Goal: Transaction & Acquisition: Purchase product/service

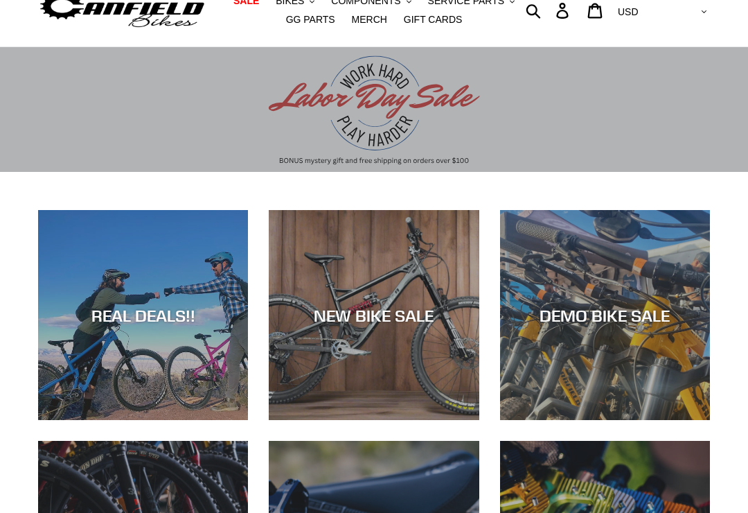
scroll to position [56, 0]
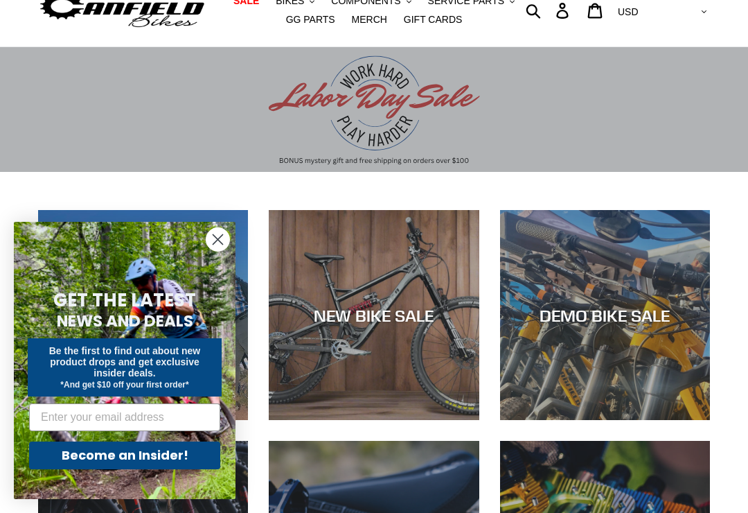
click at [213, 251] on circle "Close dialog" at bounding box center [217, 239] width 23 height 23
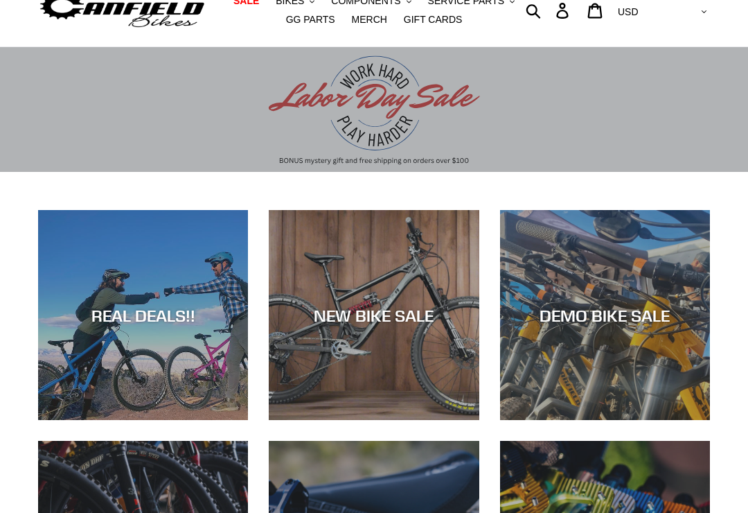
click at [432, 420] on div "NEW BIKE SALE" at bounding box center [374, 420] width 210 height 0
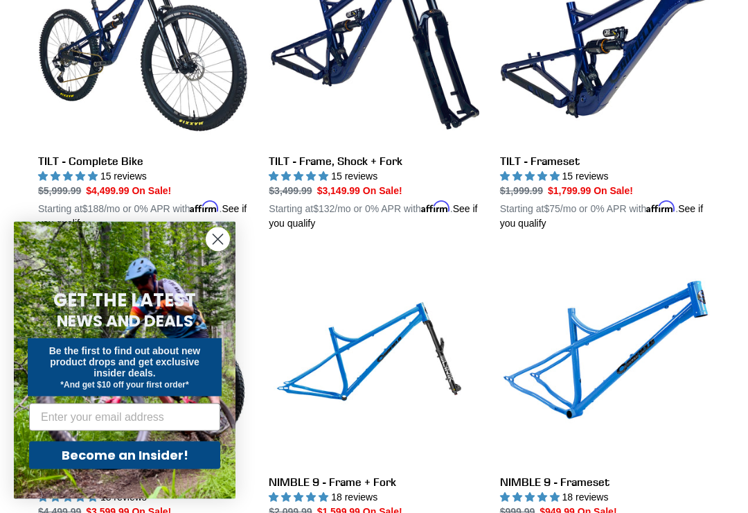
scroll to position [1784, 0]
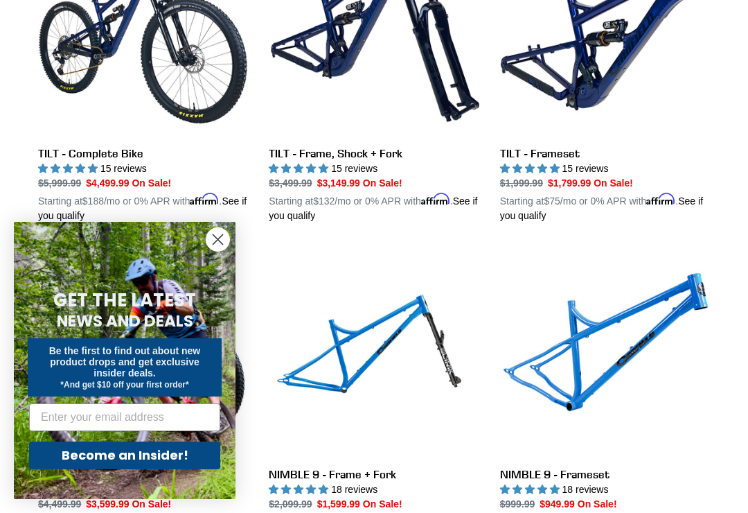
click at [58, 148] on link "TILT - Complete Bike" at bounding box center [143, 75] width 210 height 297
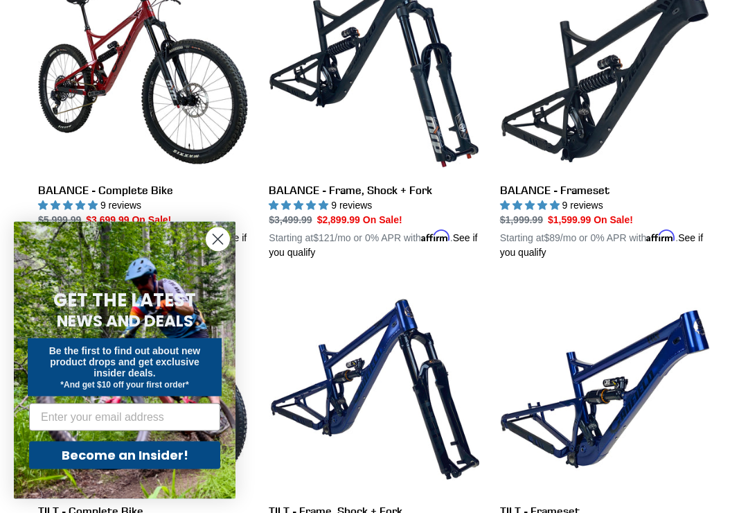
scroll to position [1427, 0]
click at [87, 61] on link "BALANCE - Complete Bike" at bounding box center [143, 111] width 210 height 297
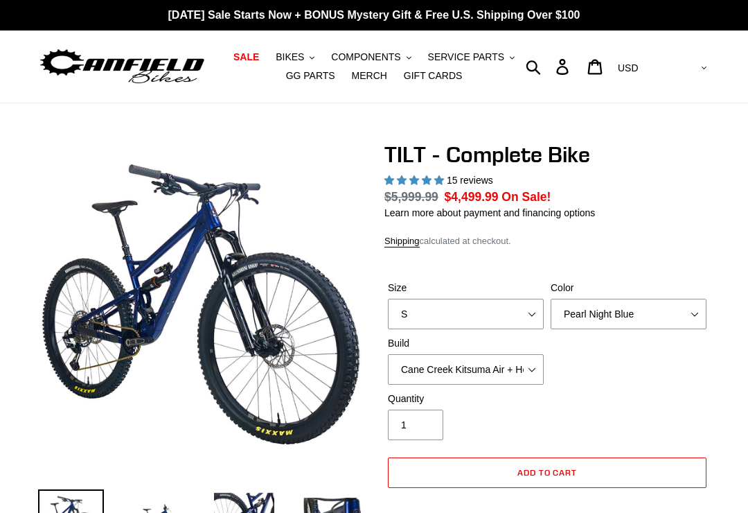
select select "highest-rating"
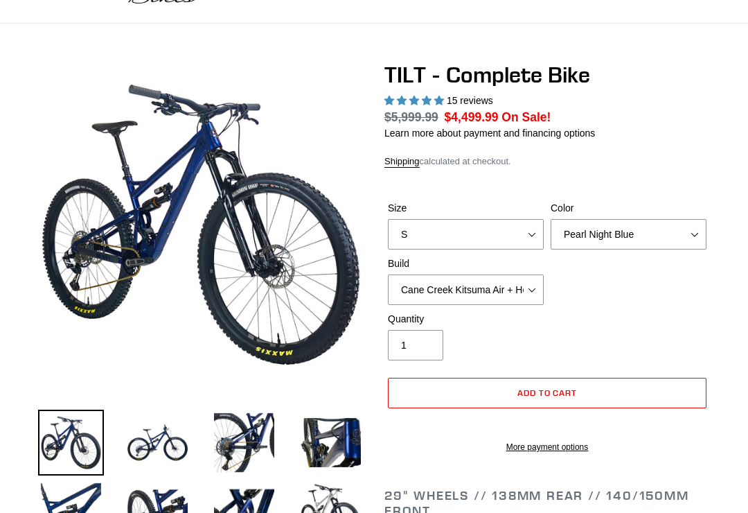
scroll to position [84, 0]
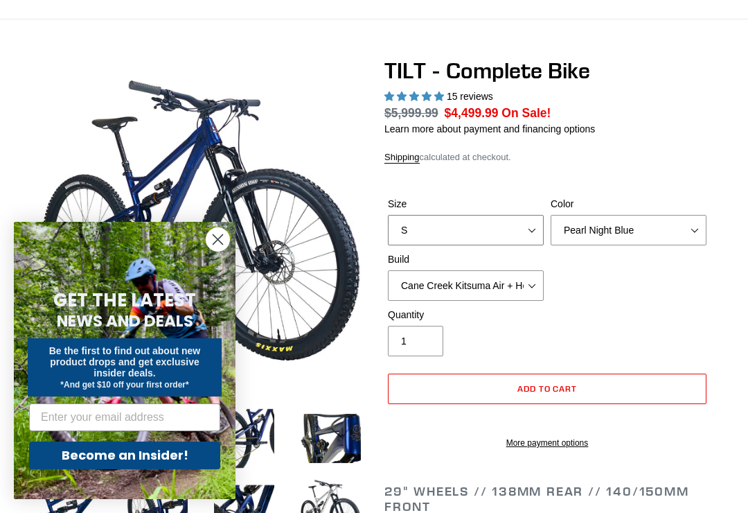
click at [501, 226] on select "S M L" at bounding box center [466, 230] width 156 height 30
select select "M"
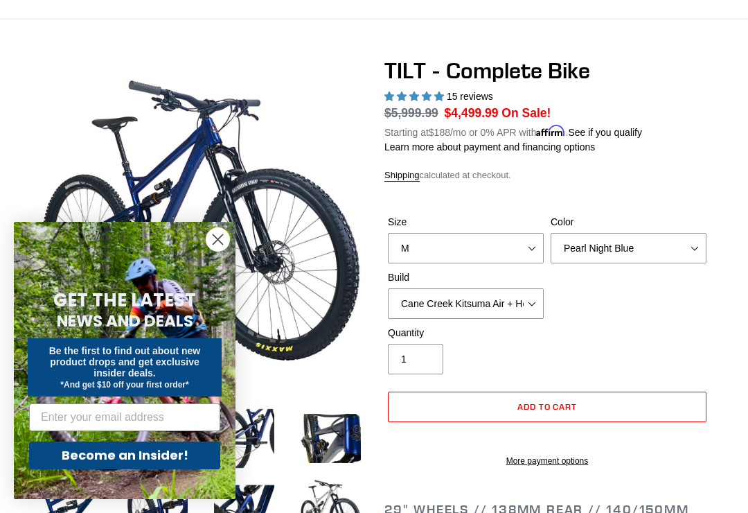
click at [673, 218] on label "Color" at bounding box center [629, 222] width 156 height 15
click at [673, 233] on select "Pearl Night Blue Stealth Silver Raw" at bounding box center [629, 248] width 156 height 30
click at [660, 247] on select "Pearl Night Blue Stealth Silver Raw" at bounding box center [629, 248] width 156 height 30
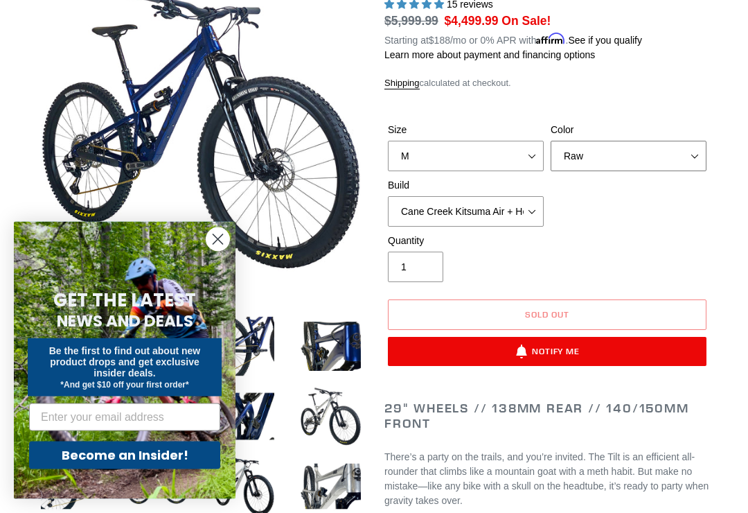
scroll to position [177, 0]
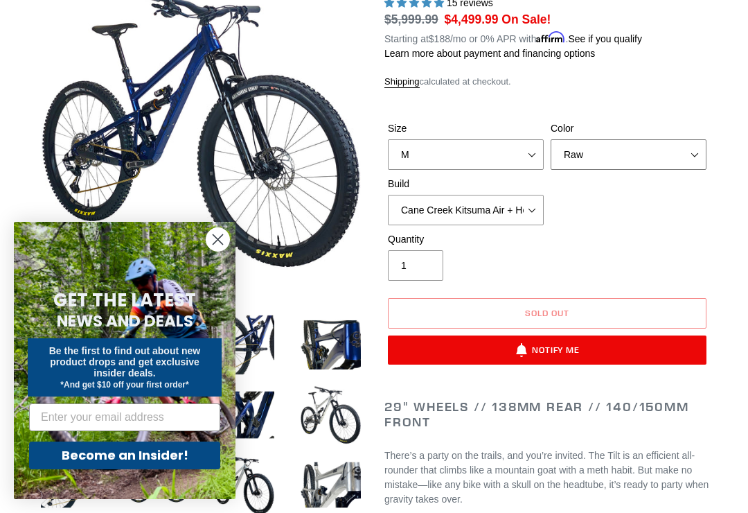
click at [664, 160] on select "Pearl Night Blue Stealth Silver Raw" at bounding box center [629, 154] width 156 height 30
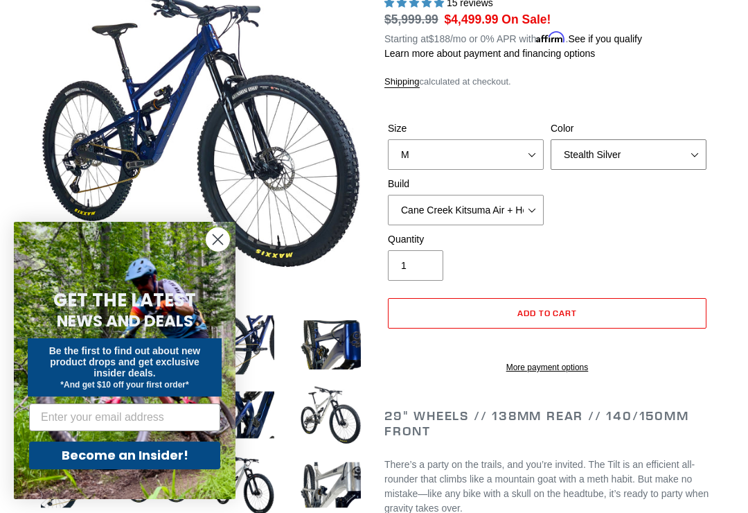
click at [664, 155] on select "Pearl Night Blue Stealth Silver Raw" at bounding box center [629, 154] width 156 height 30
click at [659, 154] on select "Pearl Night Blue Stealth Silver Raw" at bounding box center [629, 154] width 156 height 30
select select "Raw"
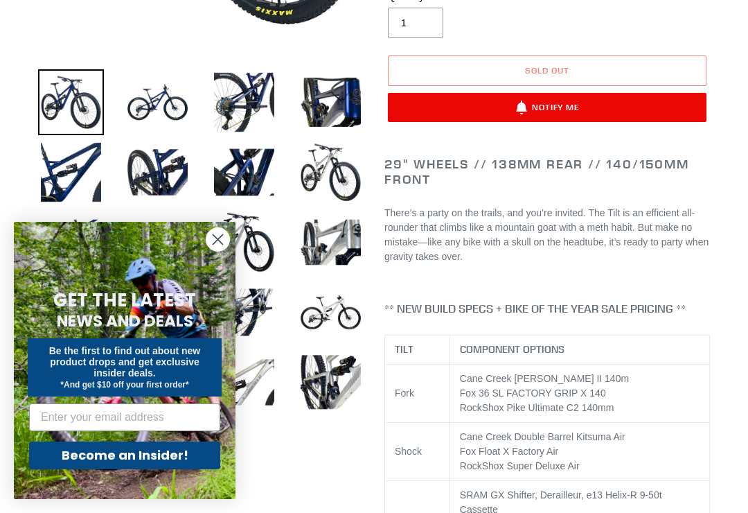
scroll to position [421, 0]
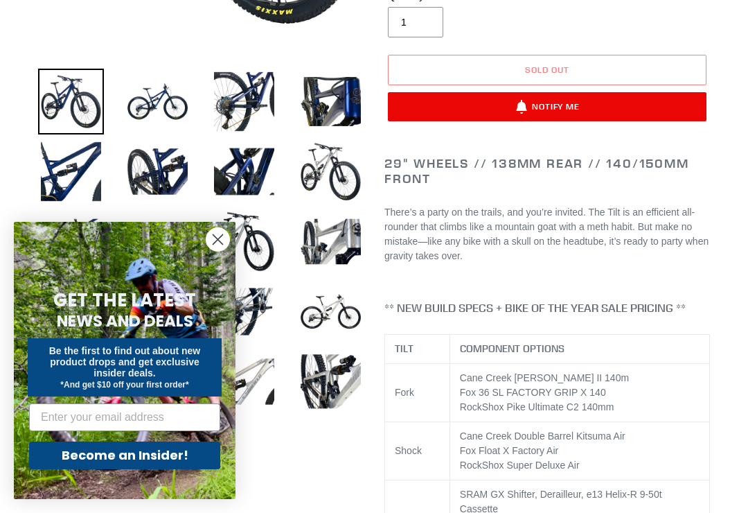
click at [325, 156] on img at bounding box center [331, 172] width 66 height 66
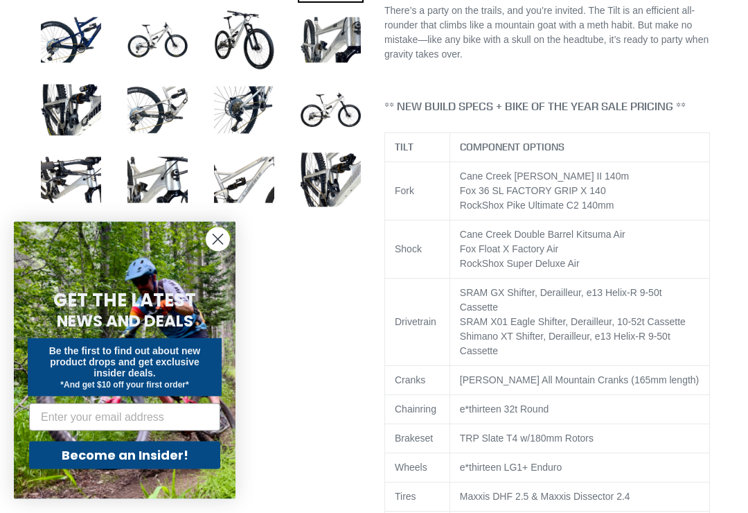
scroll to position [622, 0]
click at [148, 184] on img at bounding box center [158, 180] width 66 height 66
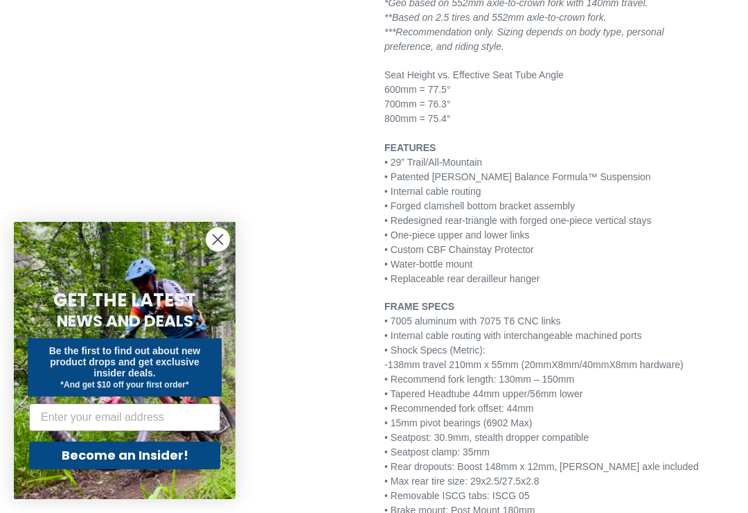
scroll to position [2156, 0]
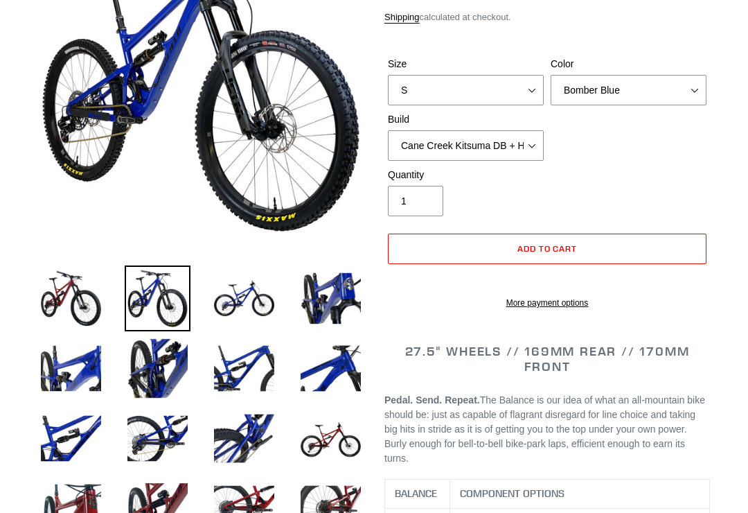
select select "highest-rating"
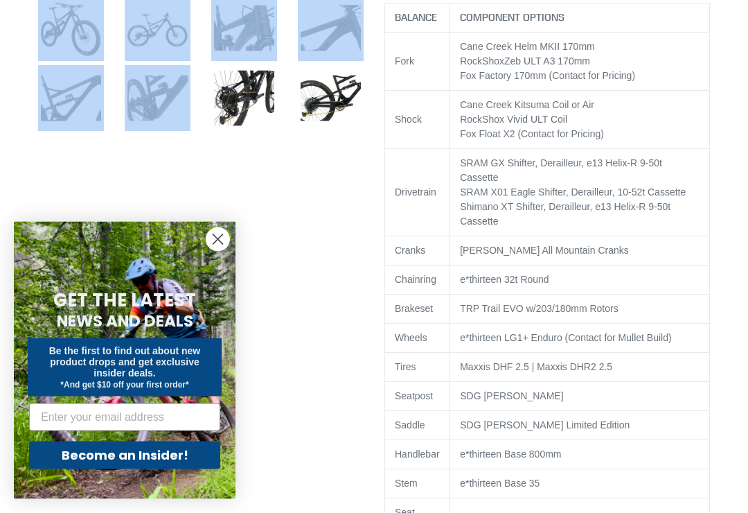
scroll to position [775, 0]
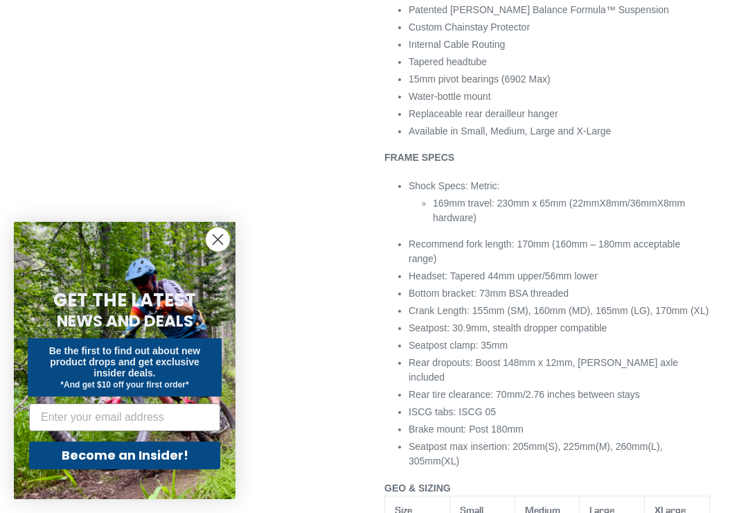
scroll to position [1452, 0]
